Goal: Transaction & Acquisition: Download file/media

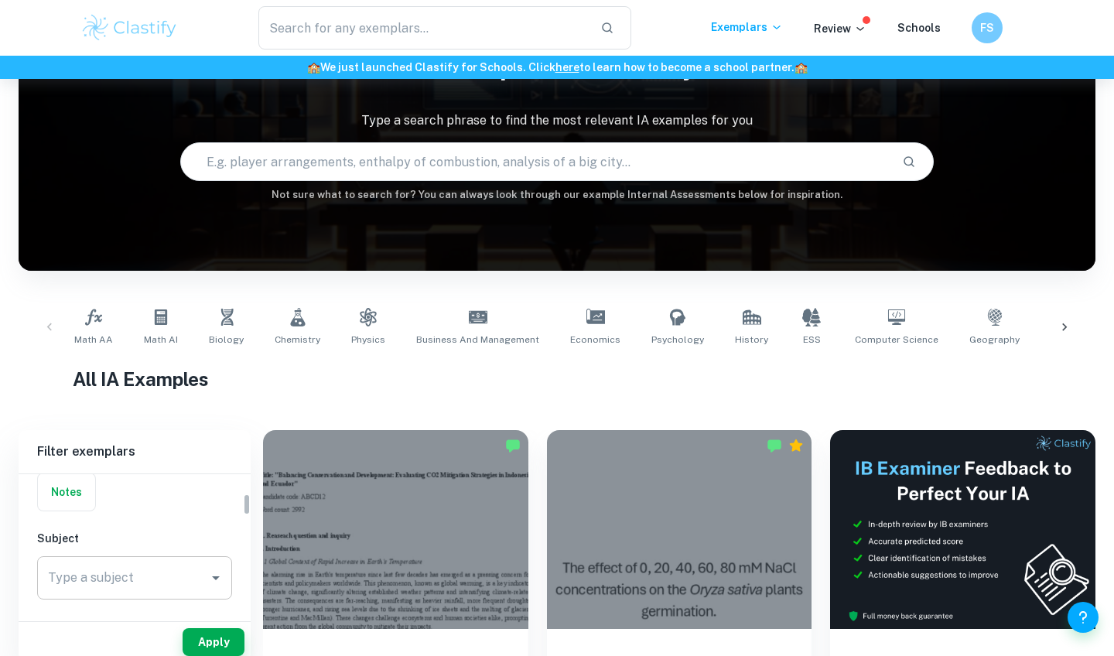
scroll to position [160, 0]
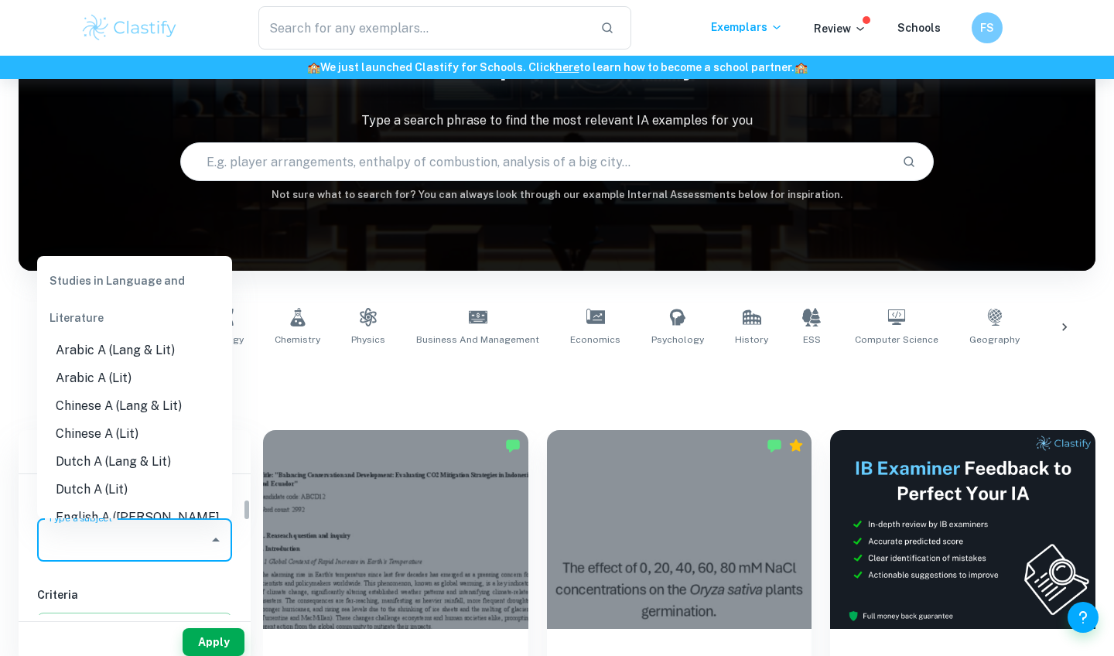
click at [78, 547] on input "Type a subject" at bounding box center [123, 539] width 158 height 29
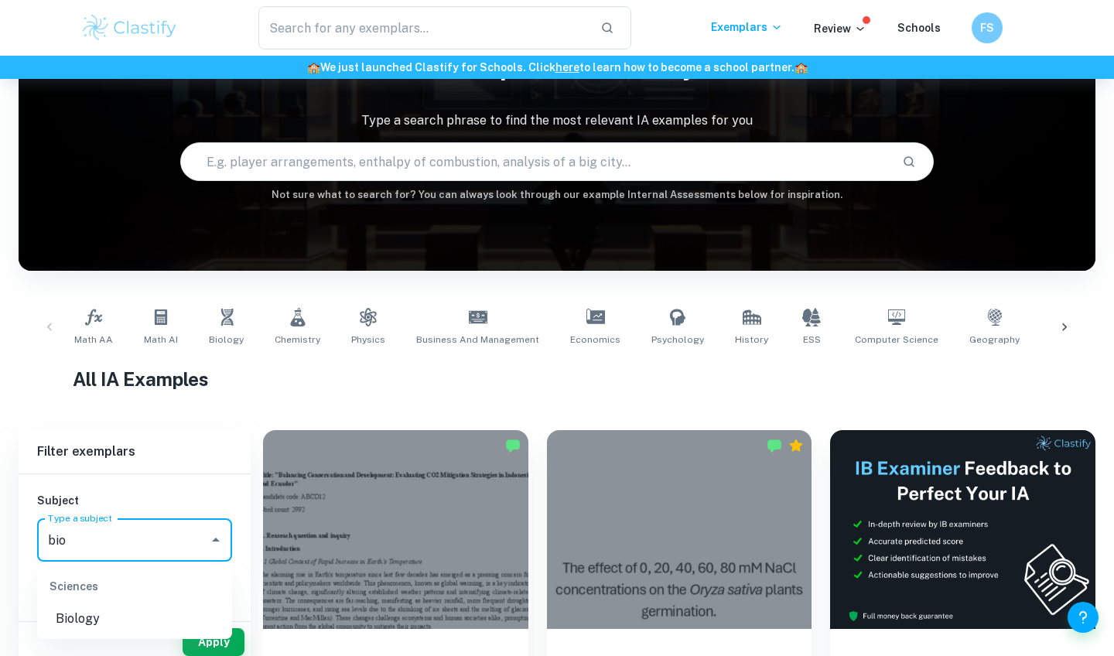
click at [90, 606] on li "Biology" at bounding box center [134, 619] width 195 height 28
type input "Biology"
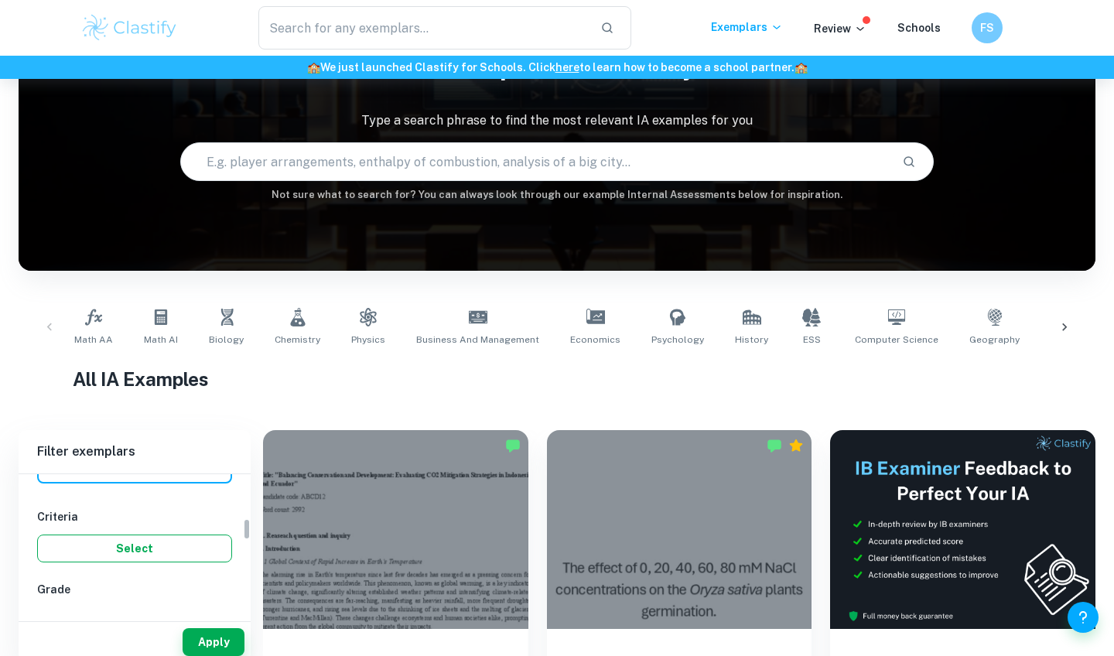
scroll to position [329, 0]
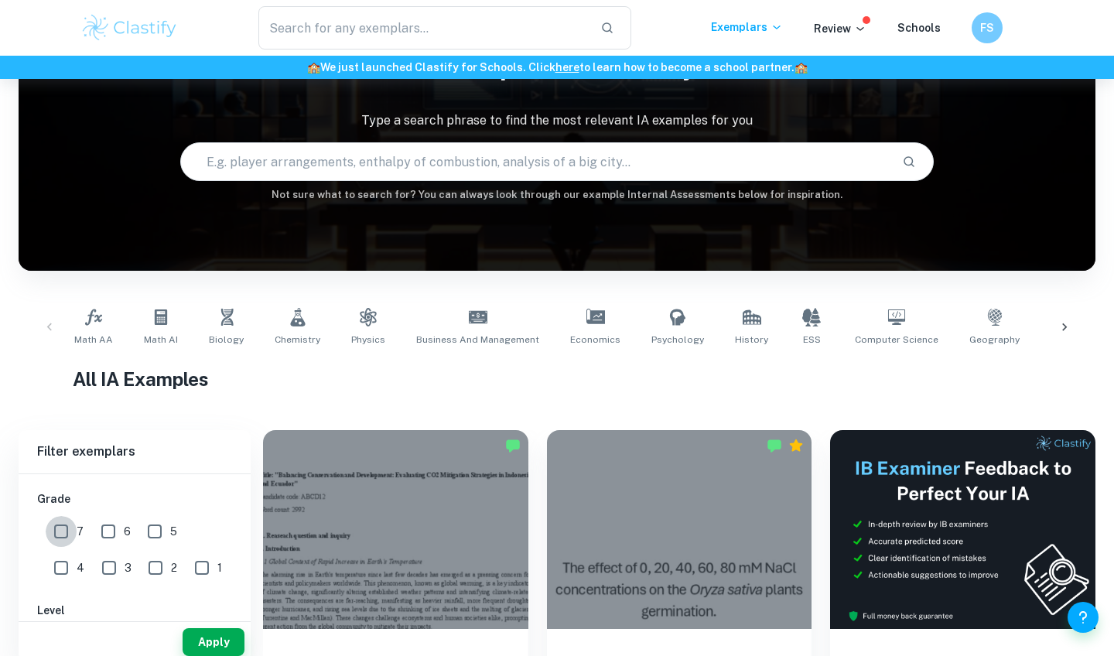
click at [56, 541] on input "7" at bounding box center [61, 531] width 31 height 31
checkbox input "true"
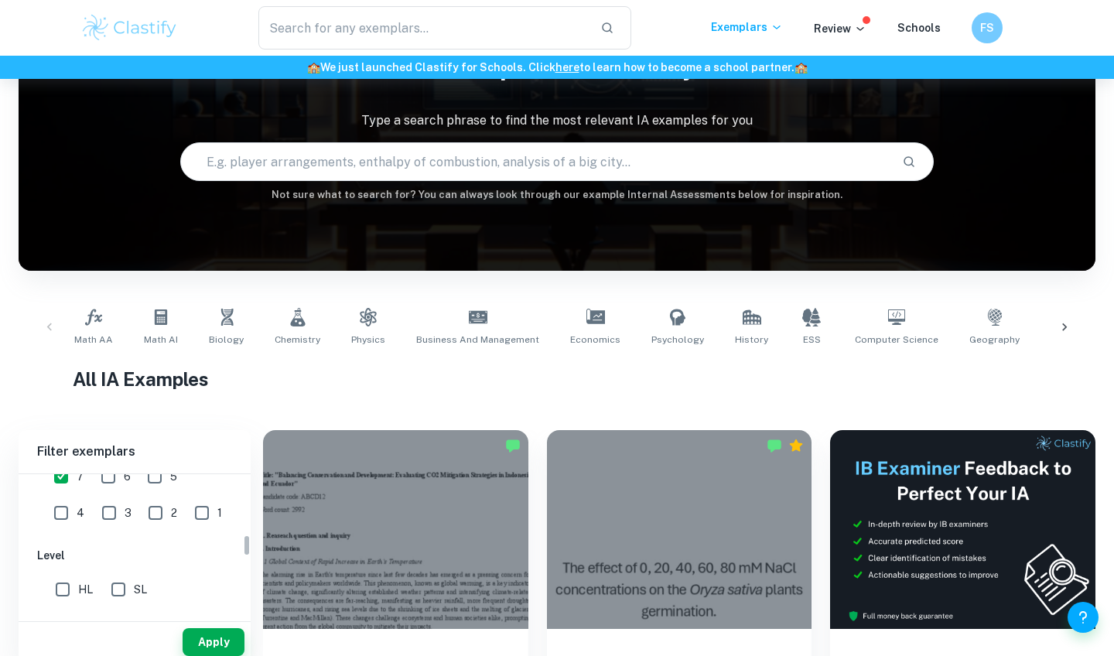
scroll to position [401, 0]
click at [66, 570] on input "HL" at bounding box center [62, 571] width 31 height 31
checkbox input "true"
click at [203, 639] on button "Apply" at bounding box center [214, 642] width 62 height 28
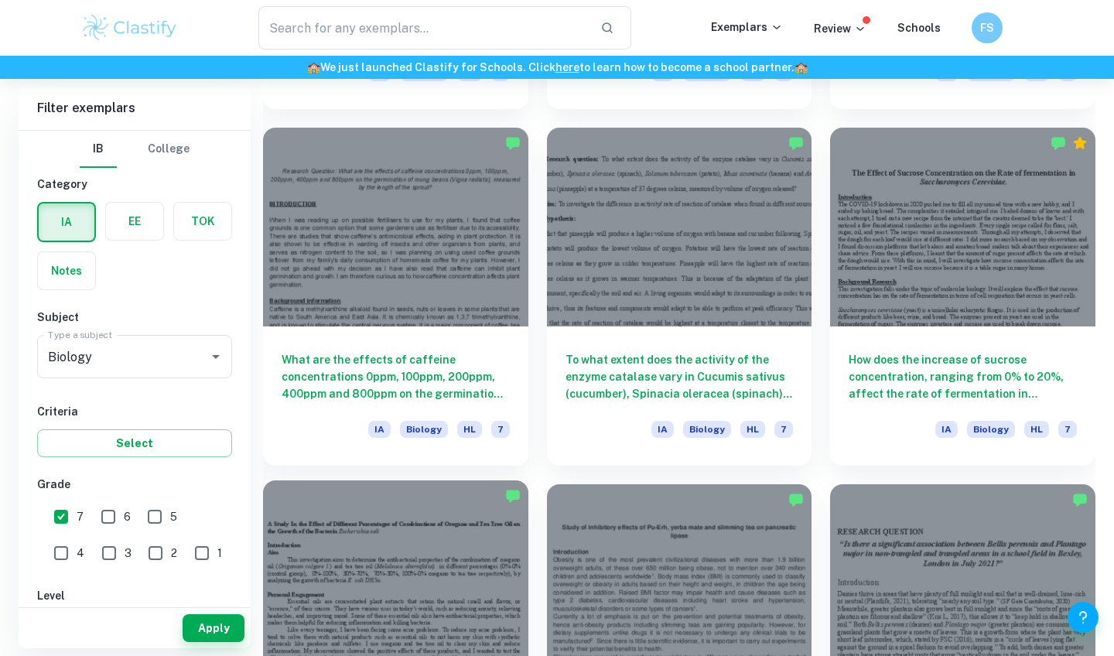
scroll to position [2887, 0]
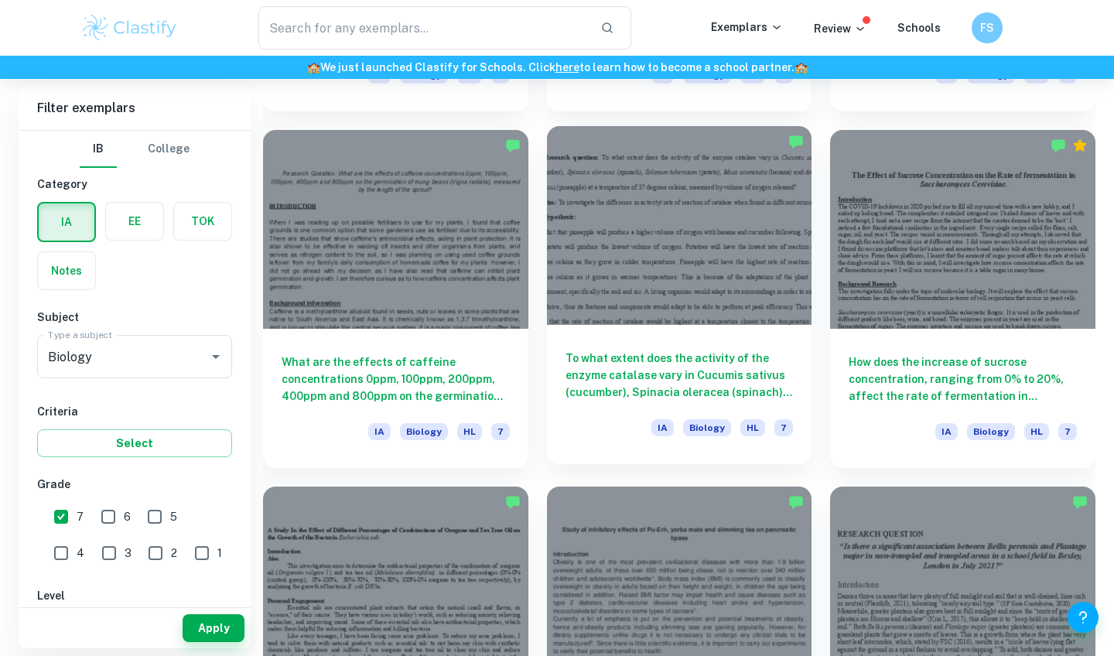
click at [616, 265] on div at bounding box center [679, 225] width 265 height 199
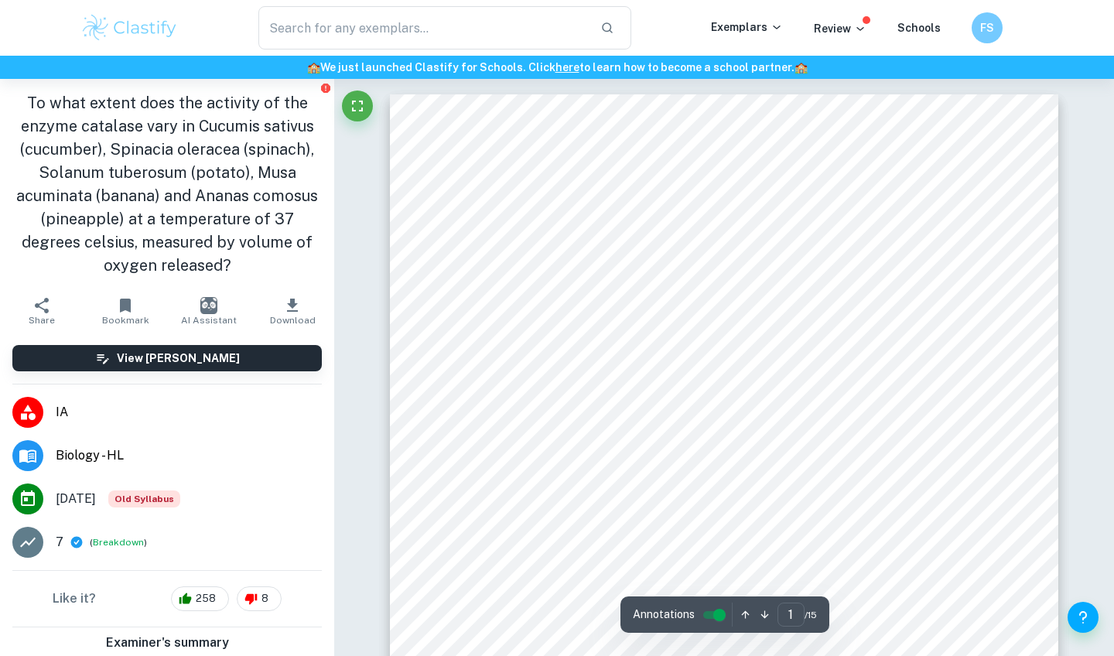
click at [561, 211] on span "(pineapple) at a temperature of 37 degrees celsius, measured by volume of oxyge…" at bounding box center [719, 217] width 484 height 13
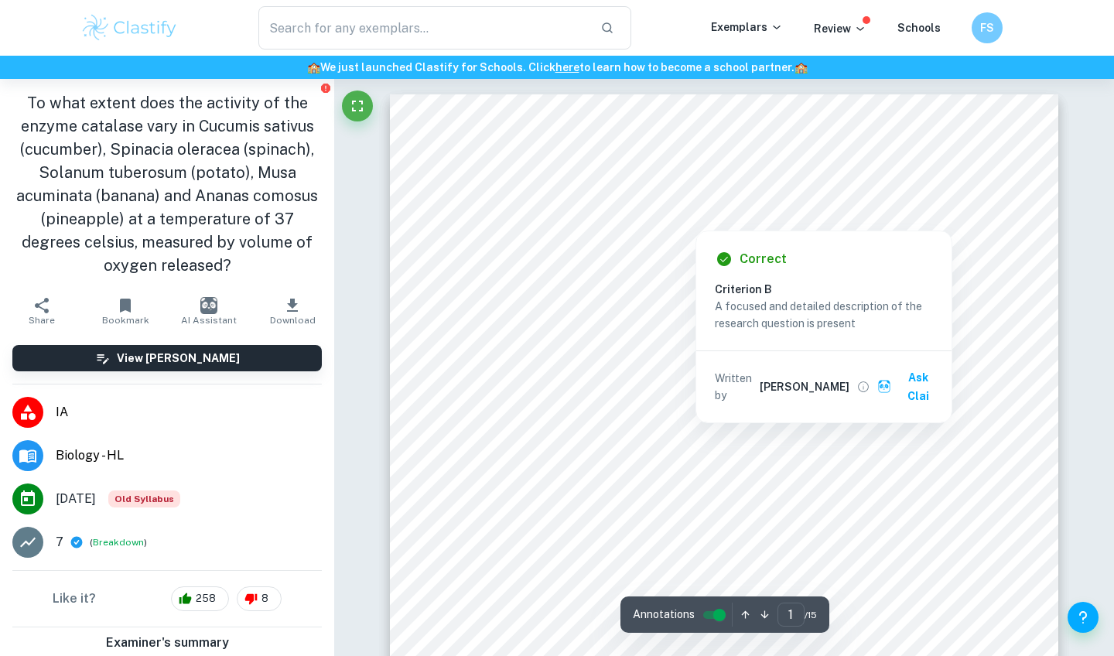
click at [564, 153] on div at bounding box center [790, 167] width 456 height 30
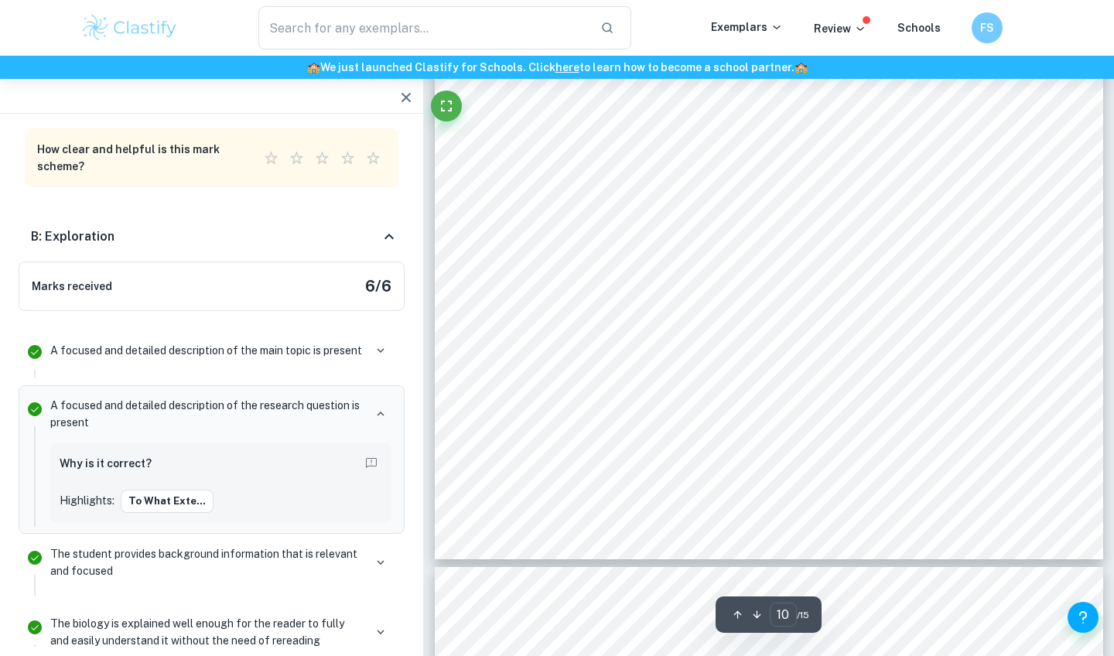
scroll to position [7977, 0]
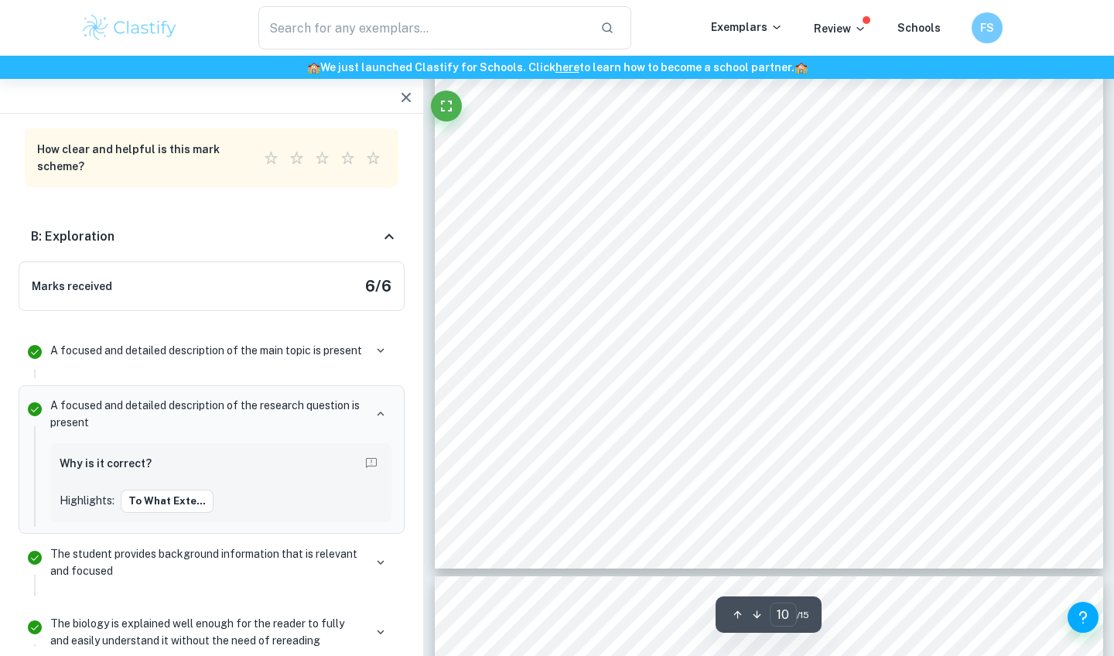
type input "11"
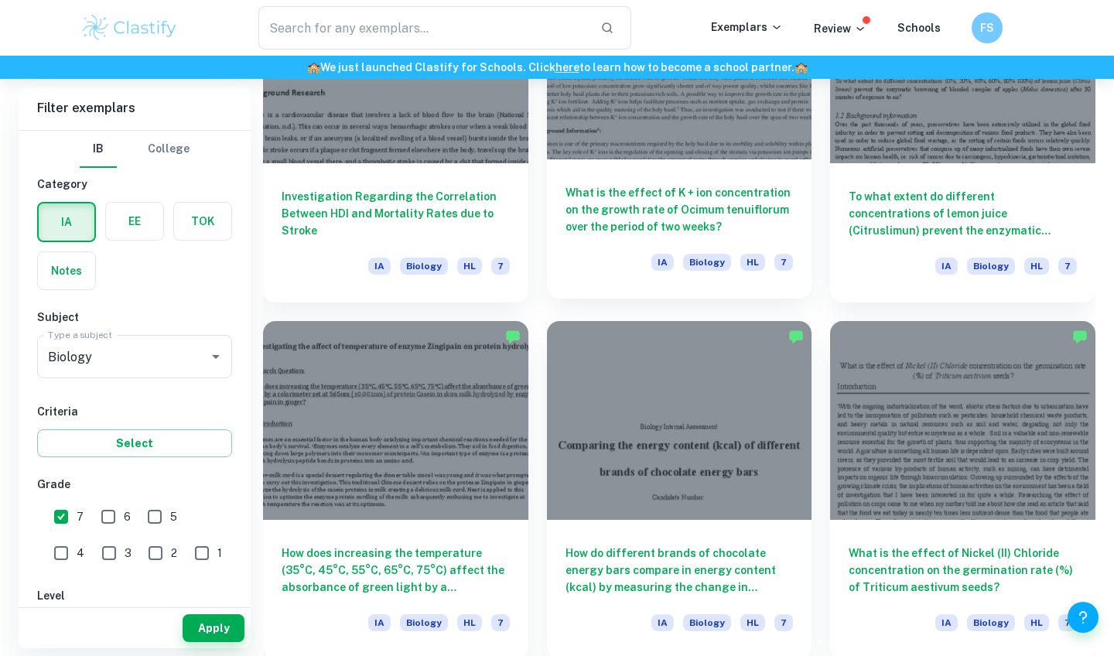
scroll to position [7907, 0]
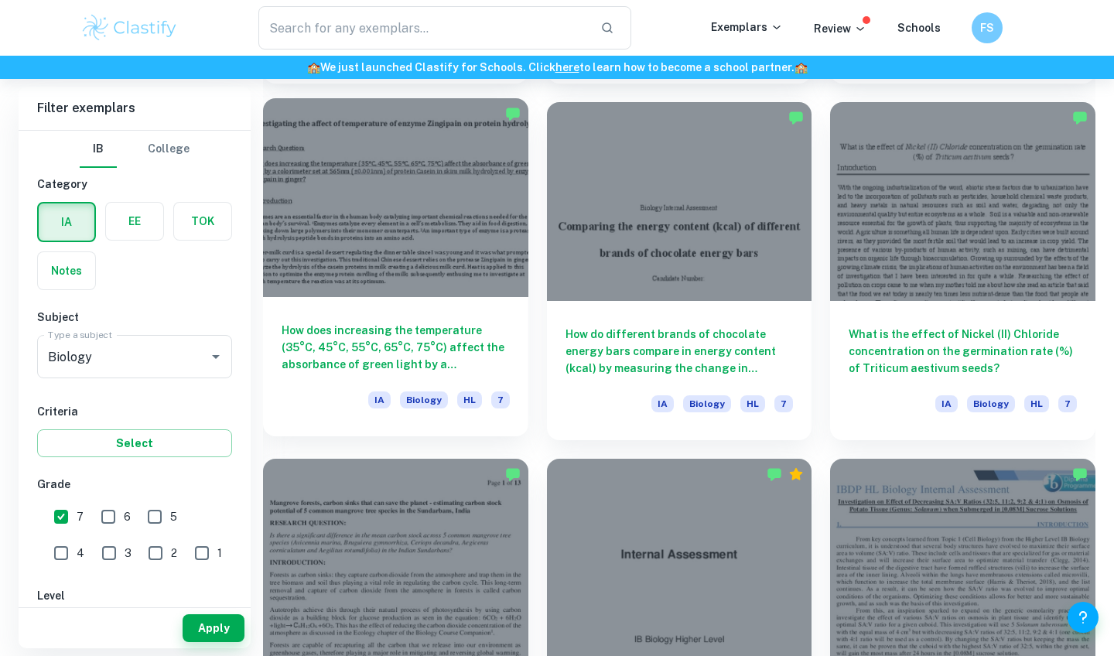
click at [352, 237] on div at bounding box center [395, 197] width 265 height 199
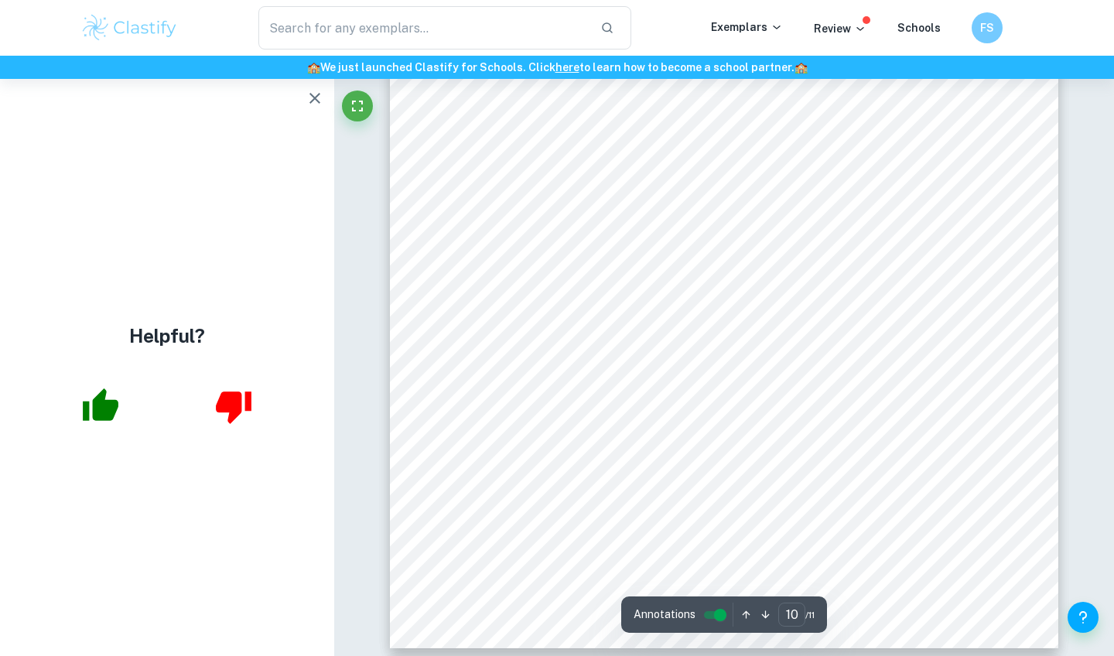
scroll to position [9075, 1]
type input "1"
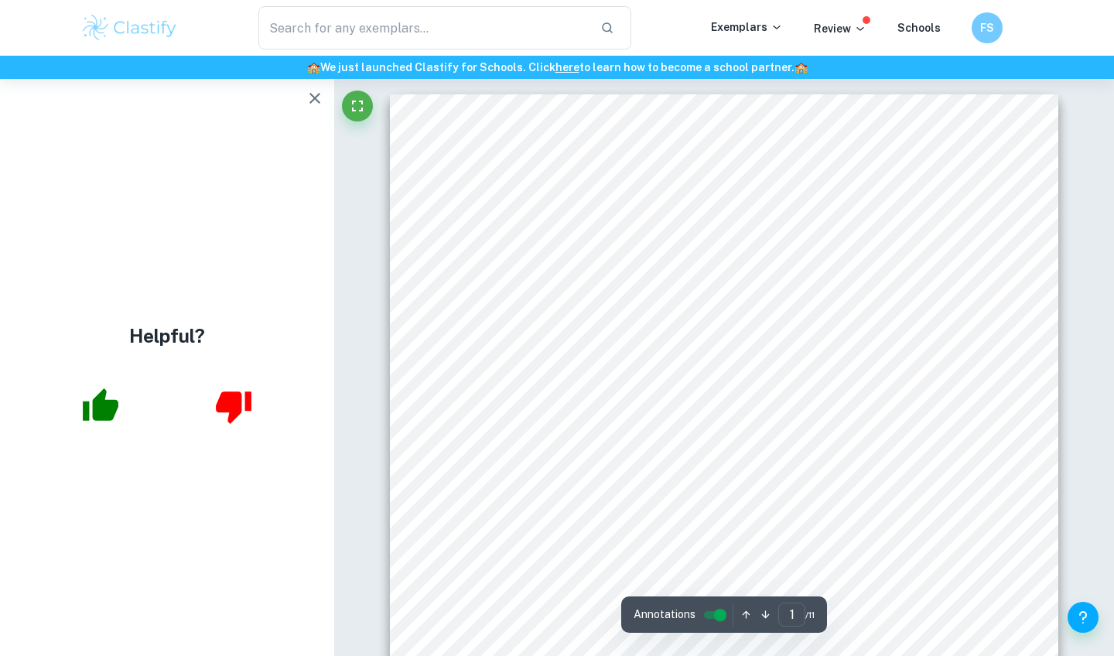
scroll to position [0, 0]
click at [315, 90] on icon "button" at bounding box center [315, 98] width 19 height 19
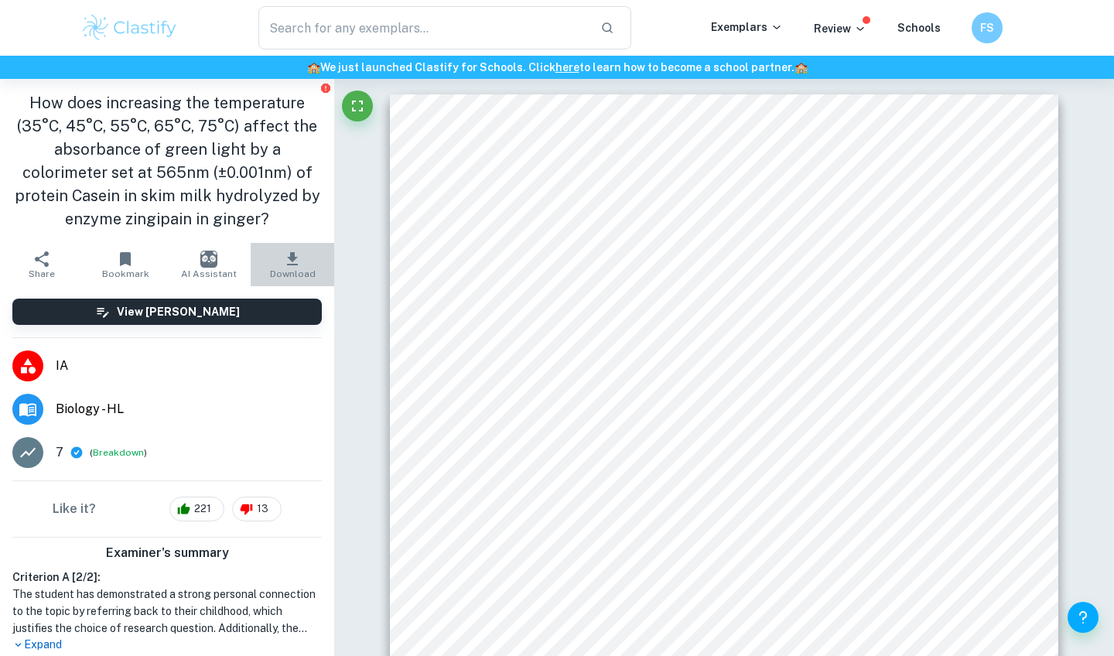
click at [284, 270] on span "Download" at bounding box center [293, 273] width 46 height 11
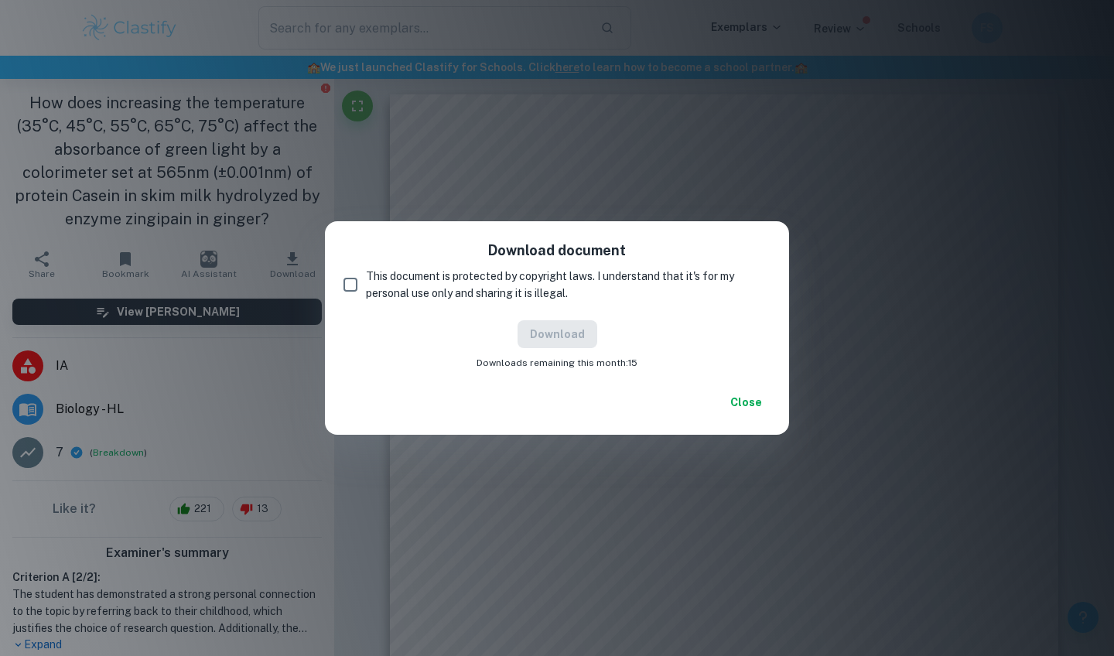
click at [344, 299] on input "This document is protected by copyright laws. I understand that it's for my per…" at bounding box center [350, 284] width 31 height 31
checkbox input "true"
click at [533, 340] on button "Download" at bounding box center [557, 334] width 80 height 28
